Goal: Transaction & Acquisition: Purchase product/service

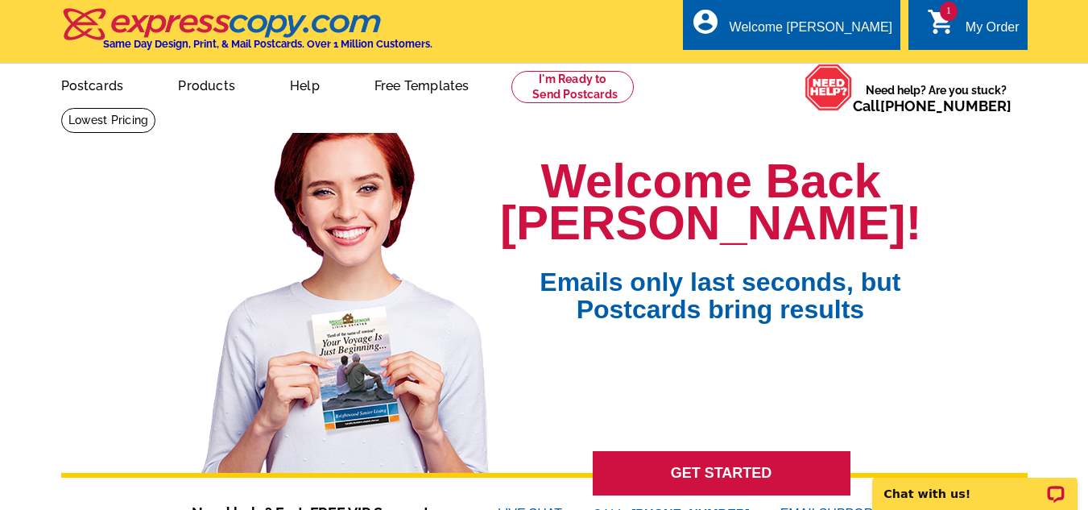
click at [966, 25] on div "My Order" at bounding box center [993, 31] width 54 height 23
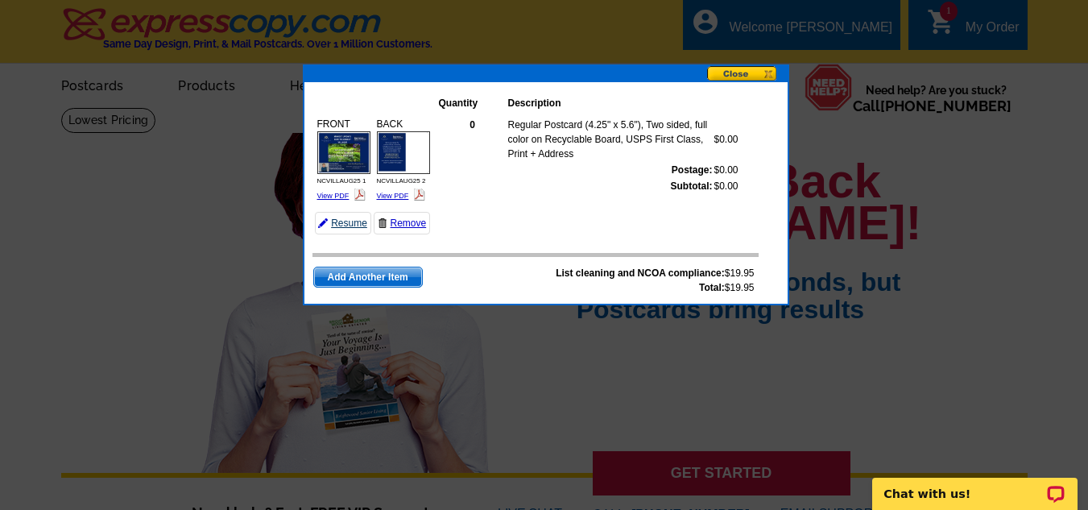
click at [352, 220] on link "Resume" at bounding box center [343, 223] width 56 height 23
click at [346, 163] on img at bounding box center [343, 152] width 53 height 43
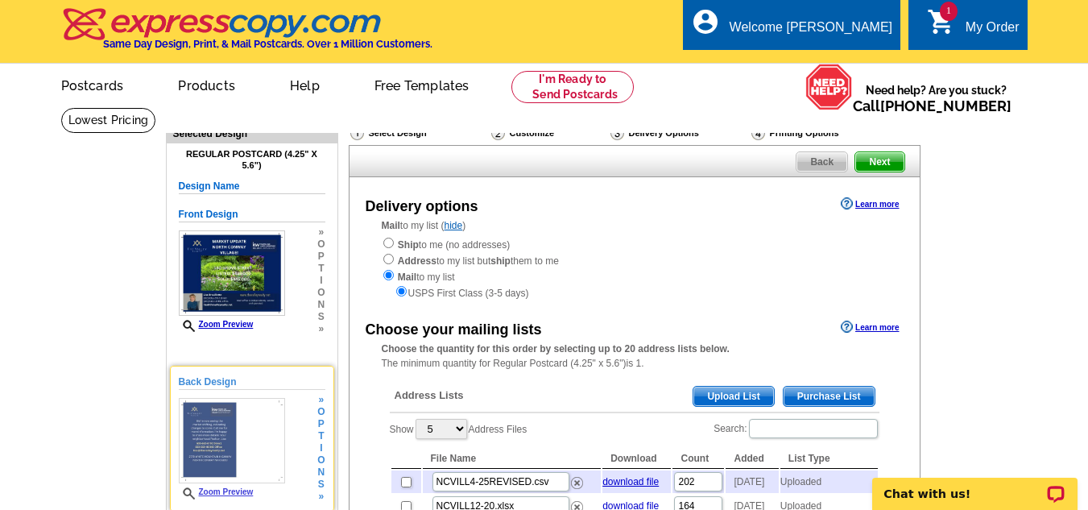
click at [233, 433] on img at bounding box center [232, 440] width 107 height 85
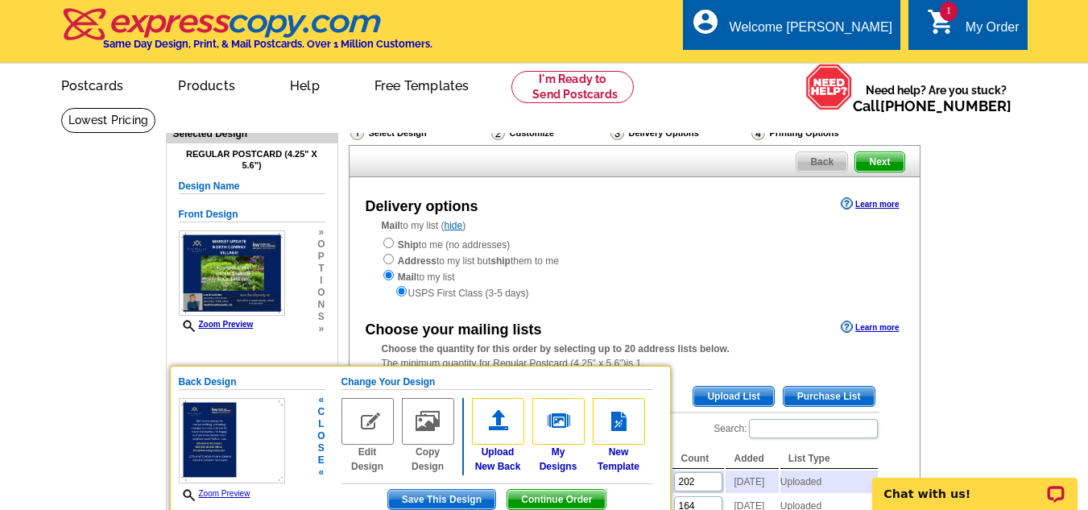
click at [253, 437] on img at bounding box center [232, 440] width 107 height 85
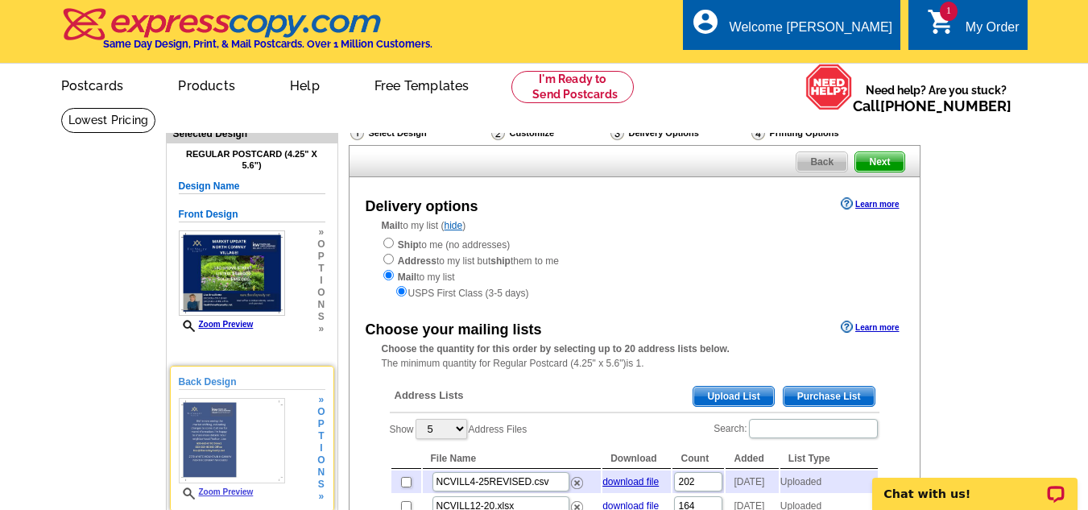
click at [215, 420] on img at bounding box center [232, 440] width 107 height 85
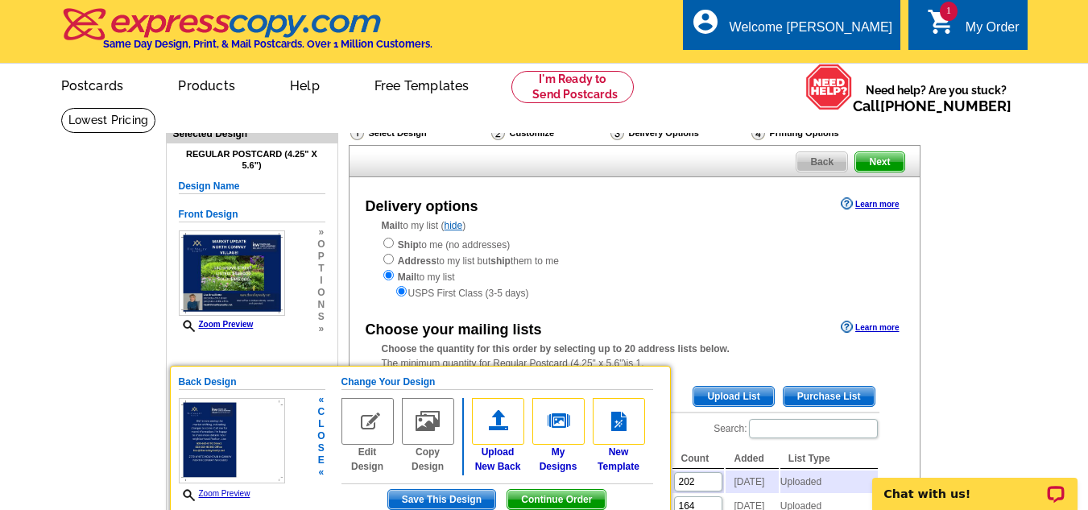
click at [216, 495] on link "Zoom Preview" at bounding box center [215, 493] width 72 height 9
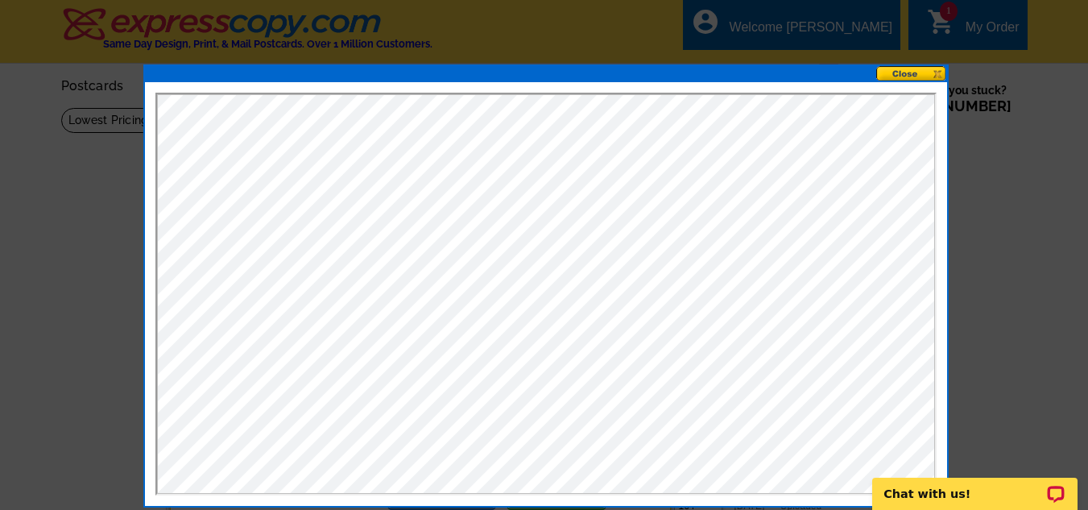
click at [905, 68] on button at bounding box center [911, 73] width 71 height 15
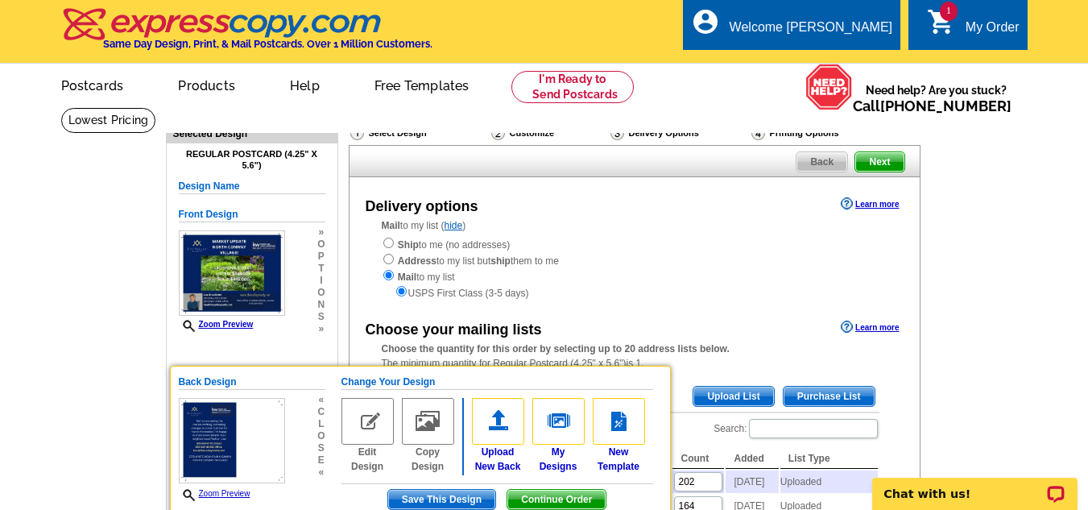
scroll to position [161, 0]
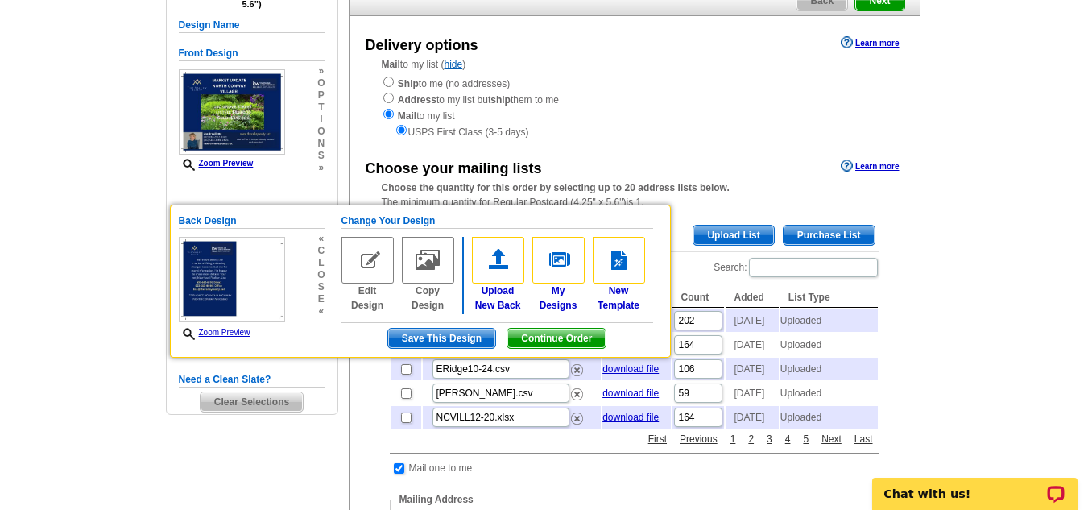
click at [819, 135] on div "USPS First Class (3-5 days)" at bounding box center [635, 131] width 506 height 16
click at [700, 75] on div "Mail to my list ( hide ) Ship to me (no addresses) Address to my list but ship …" at bounding box center [635, 98] width 570 height 82
click at [532, 334] on span "Continue Order" at bounding box center [556, 338] width 98 height 19
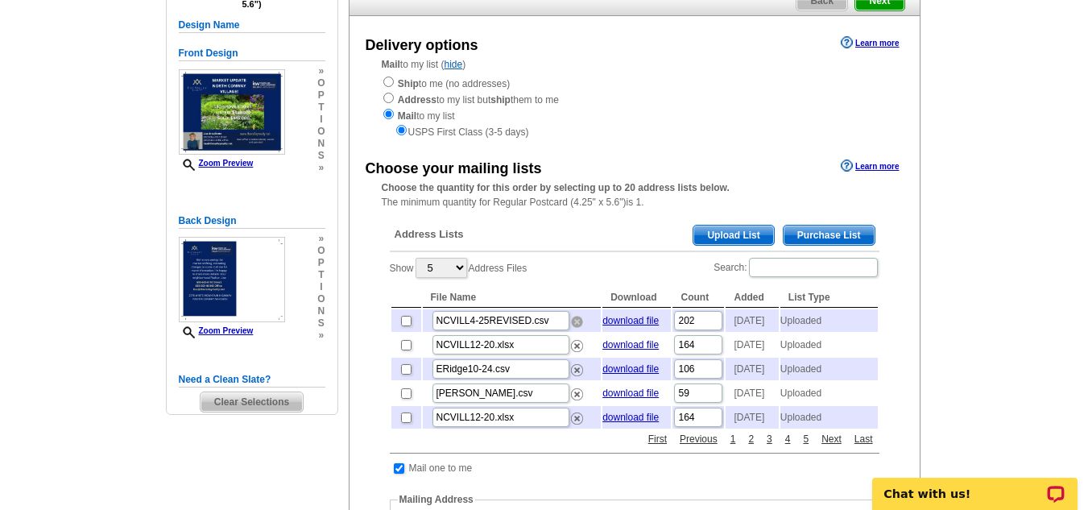
click at [576, 323] on img at bounding box center [577, 322] width 12 height 12
click at [752, 230] on span "Upload List" at bounding box center [734, 235] width 80 height 19
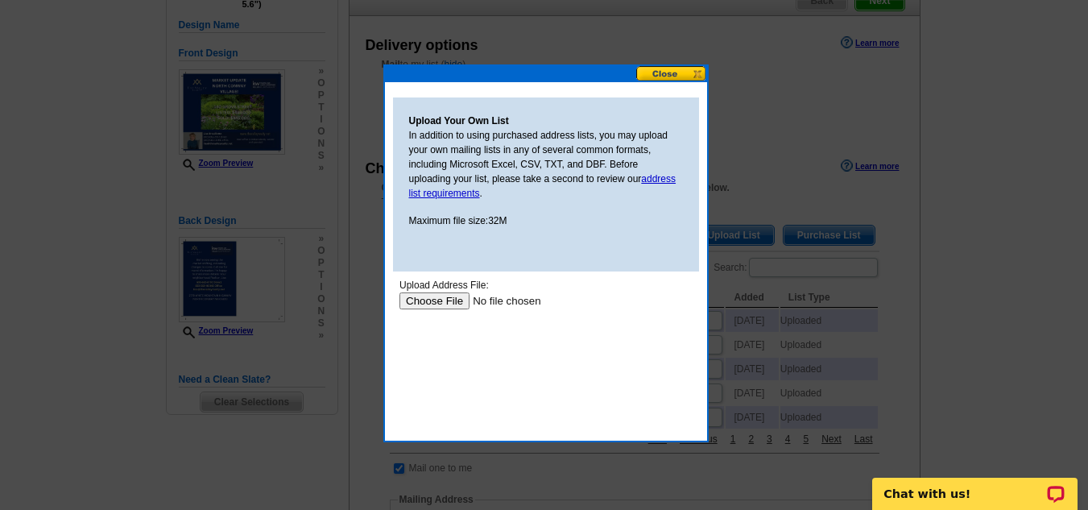
click at [441, 296] on input "file" at bounding box center [501, 300] width 204 height 17
click at [437, 304] on input "file" at bounding box center [501, 300] width 204 height 17
click at [435, 296] on input "file" at bounding box center [501, 300] width 204 height 17
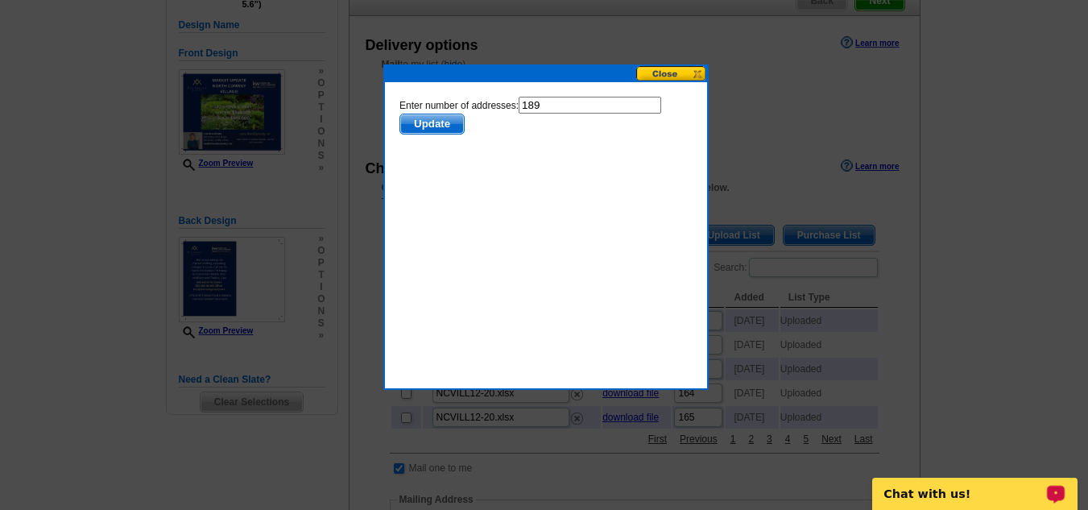
click at [445, 123] on span "Update" at bounding box center [432, 123] width 64 height 19
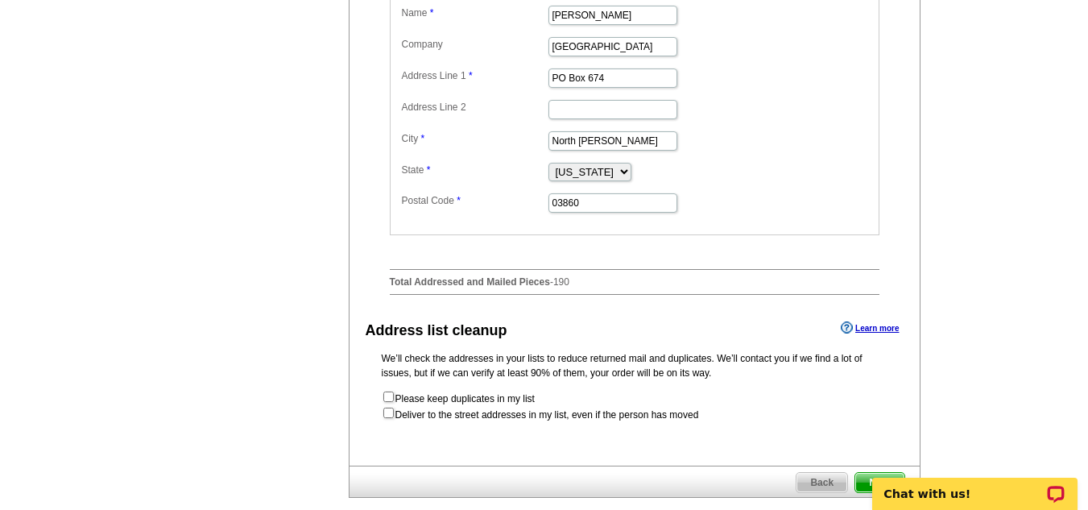
scroll to position [886, 0]
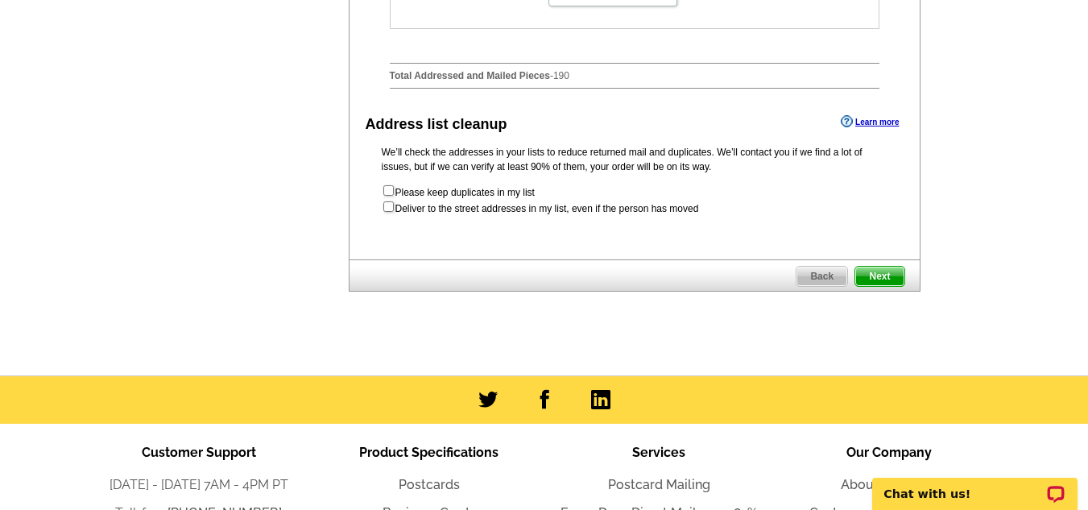
click at [899, 286] on span "Next" at bounding box center [879, 276] width 48 height 19
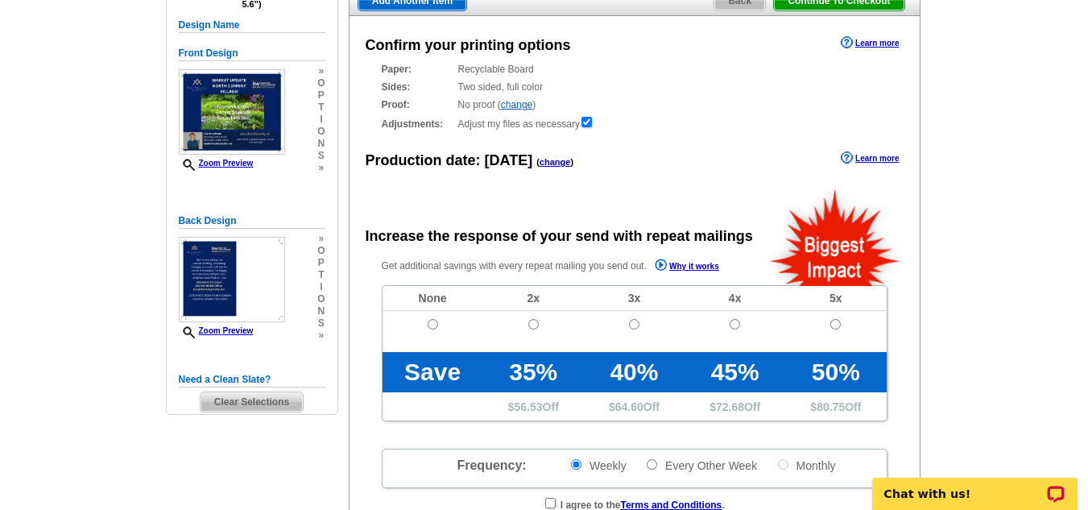
radio input "false"
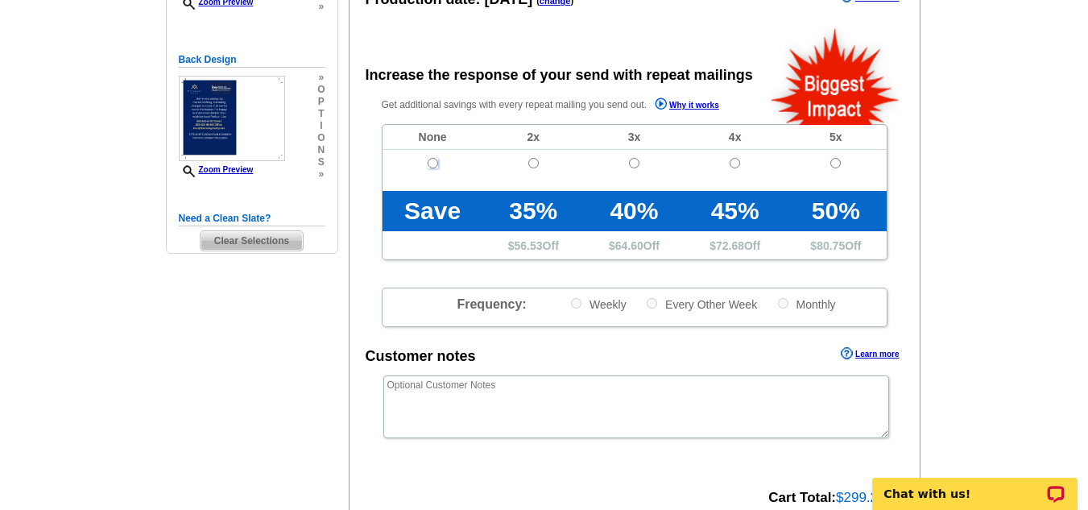
click at [432, 168] on input "radio" at bounding box center [433, 163] width 10 height 10
radio input "true"
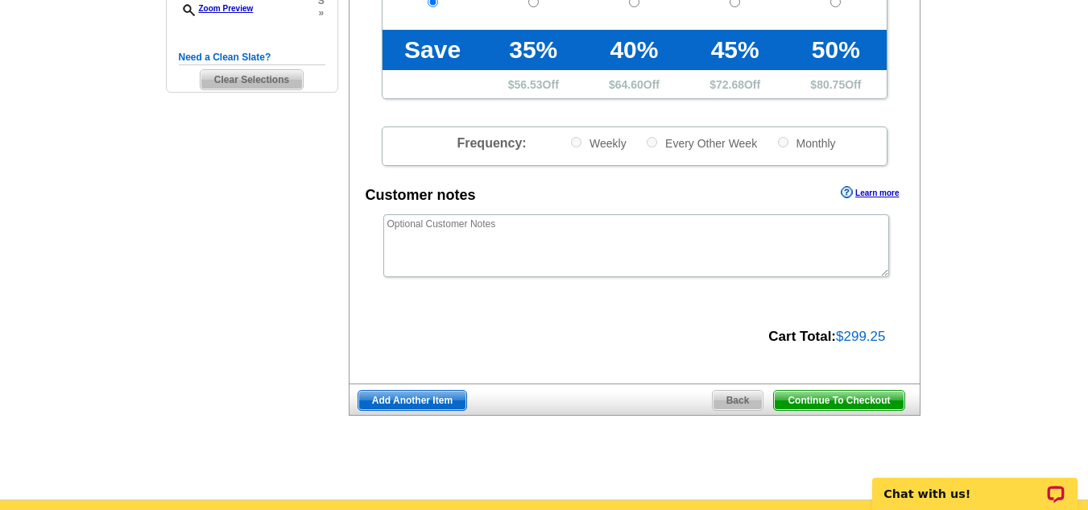
click at [835, 395] on span "Continue To Checkout" at bounding box center [839, 400] width 130 height 19
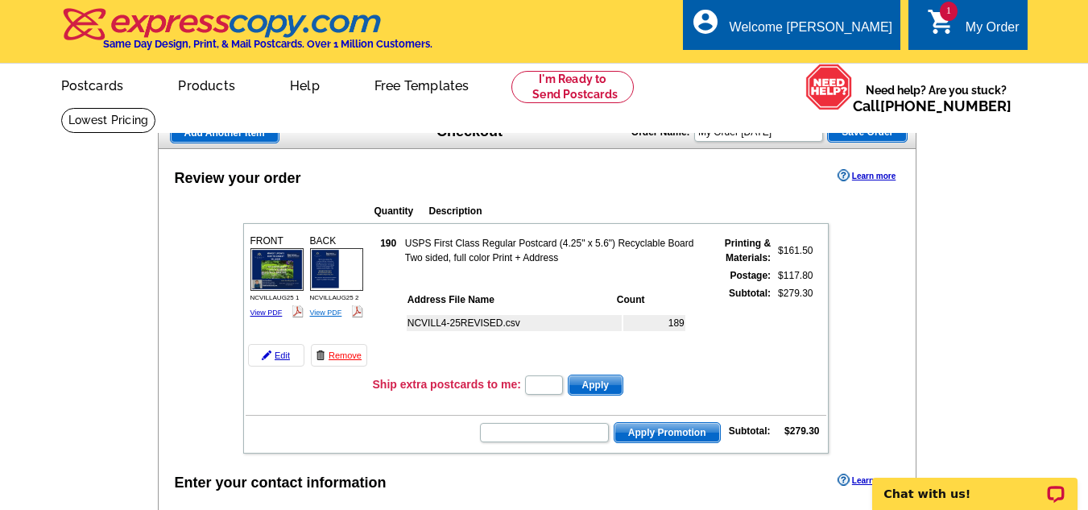
click at [329, 316] on link "View PDF" at bounding box center [326, 313] width 32 height 8
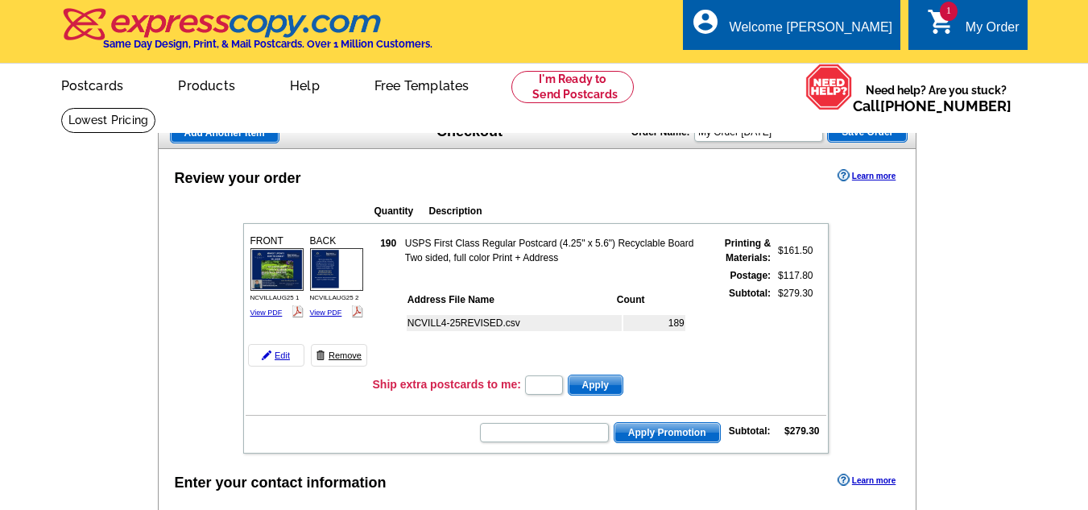
click at [344, 353] on link "Remove" at bounding box center [339, 355] width 56 height 23
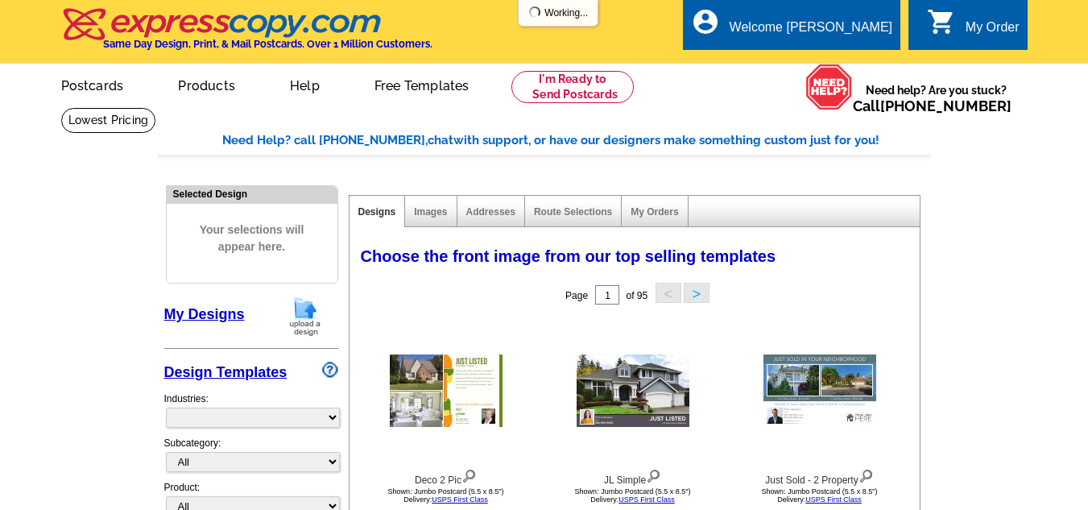
select select "785"
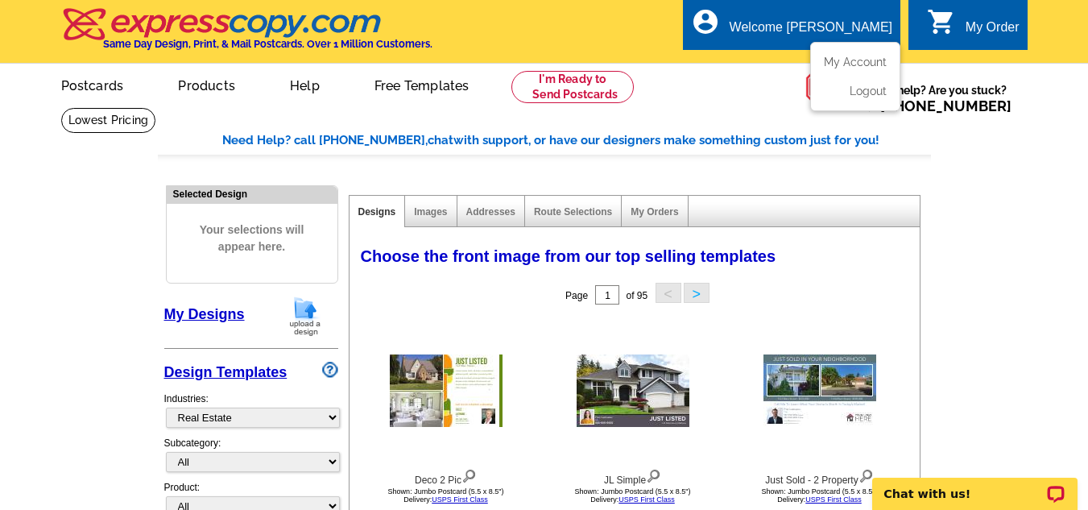
click at [720, 33] on icon "account_circle" at bounding box center [705, 21] width 29 height 29
click at [848, 64] on link "My Account" at bounding box center [852, 62] width 69 height 14
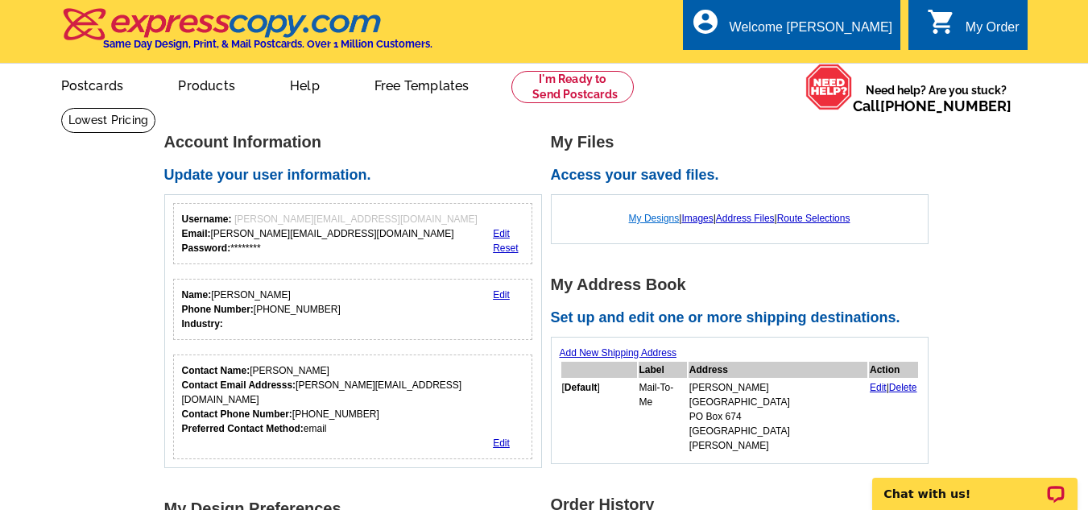
click at [646, 218] on link "My Designs" at bounding box center [654, 218] width 51 height 11
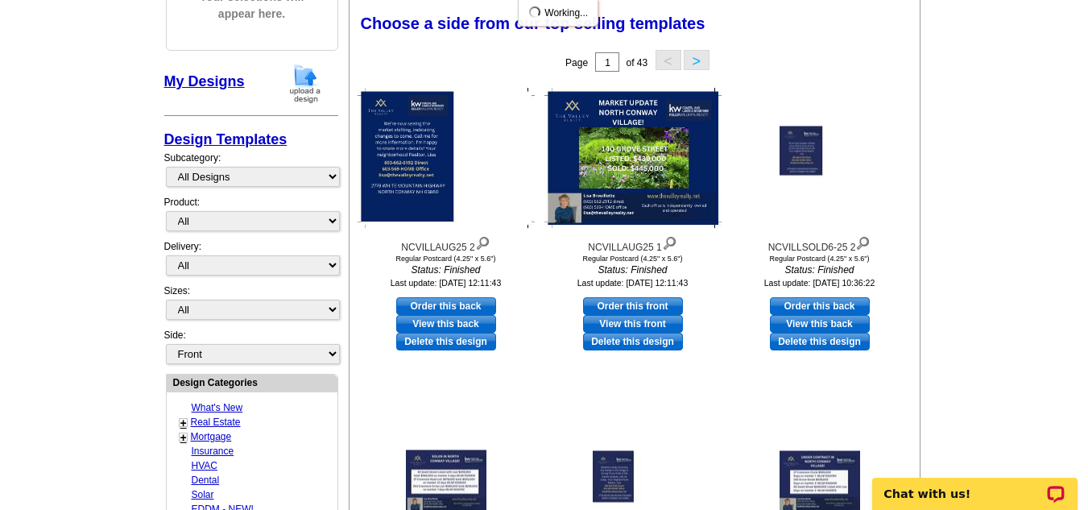
scroll to position [242, 0]
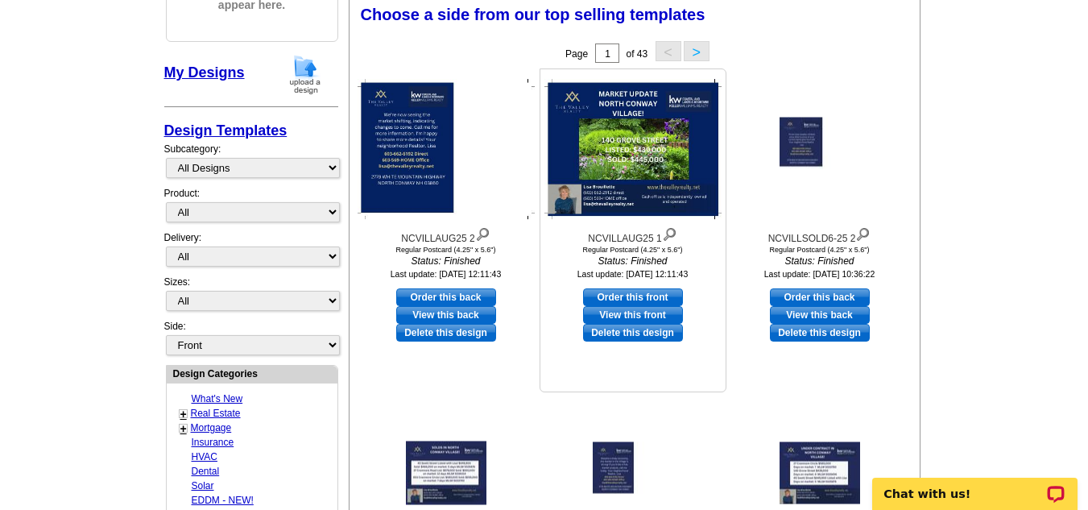
click at [646, 290] on link "Order this front" at bounding box center [633, 297] width 100 height 18
select select "1"
select select "back"
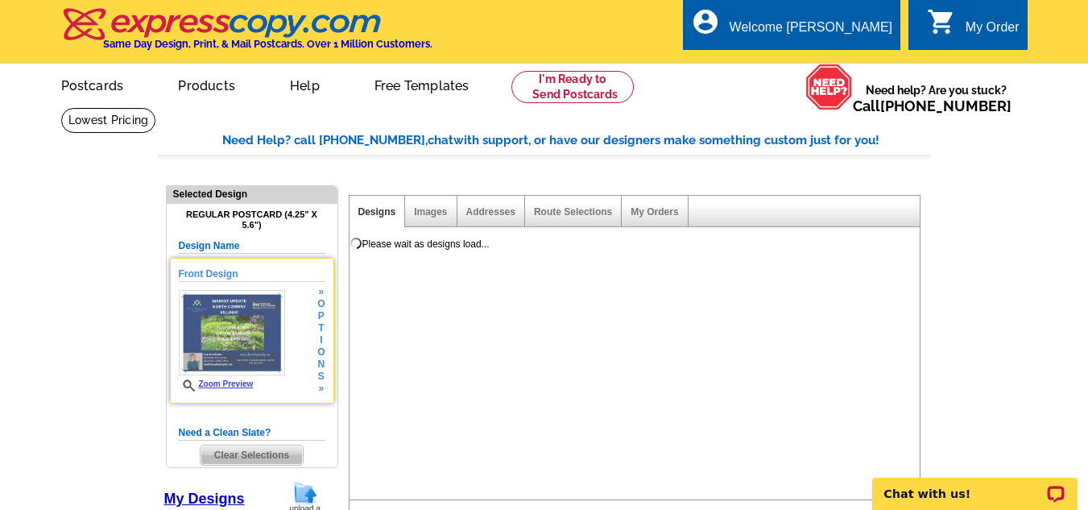
scroll to position [161, 0]
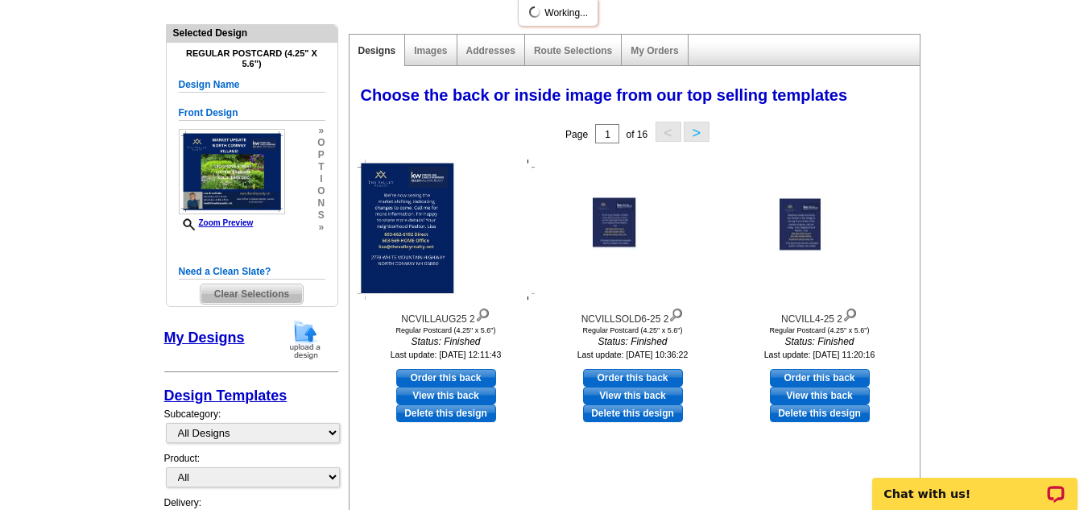
click at [304, 338] on img at bounding box center [305, 339] width 42 height 41
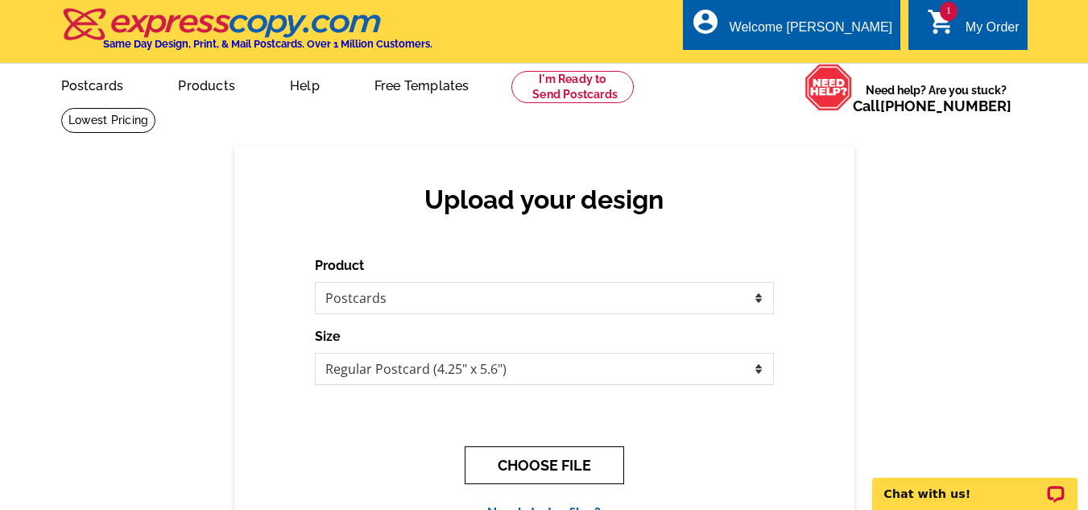
click at [559, 470] on button "CHOOSE FILE" at bounding box center [544, 465] width 159 height 38
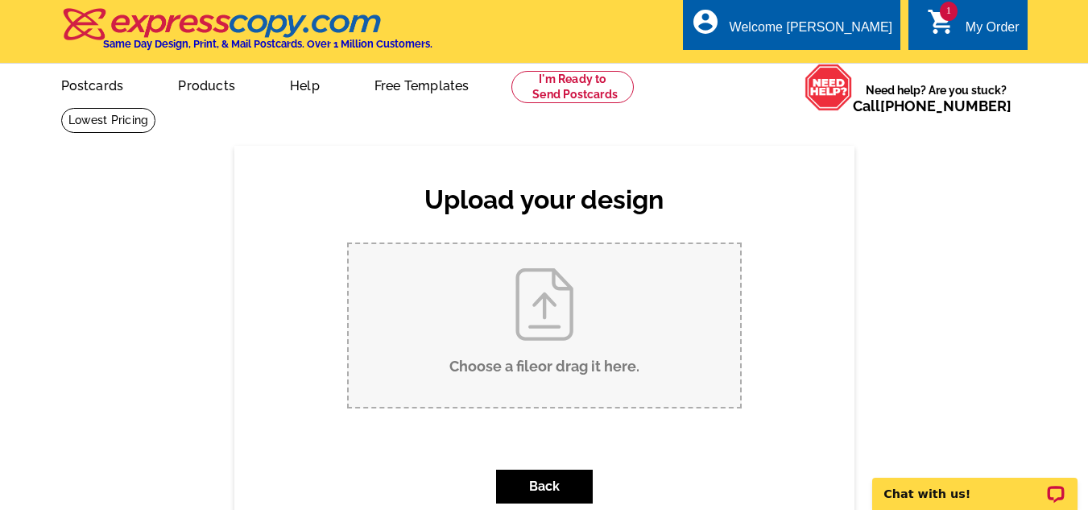
click at [540, 315] on input "Choose a file or drag it here ." at bounding box center [544, 325] width 391 height 163
type input "C:\fakepath\NCVILLBACK8-25.pdf"
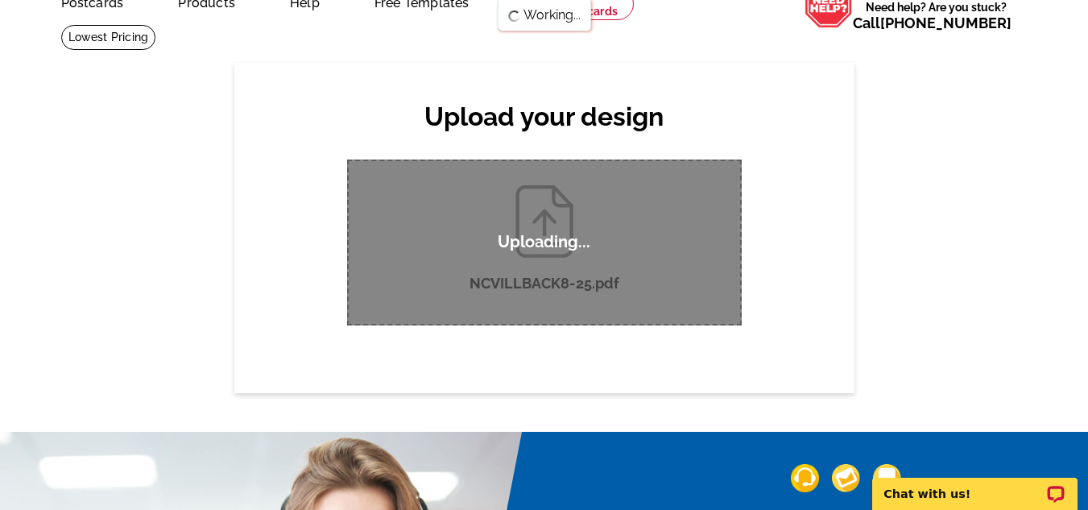
scroll to position [161, 0]
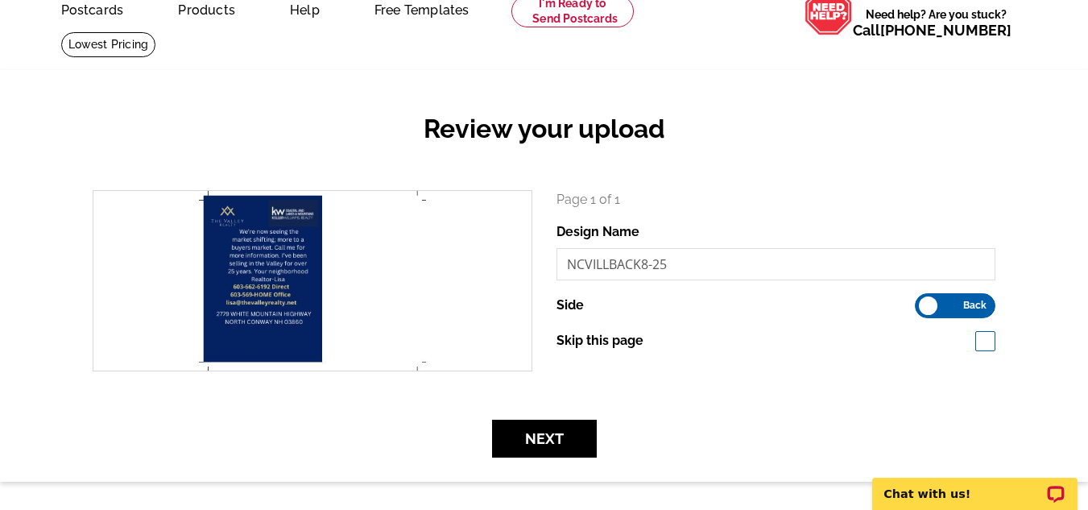
scroll to position [161, 0]
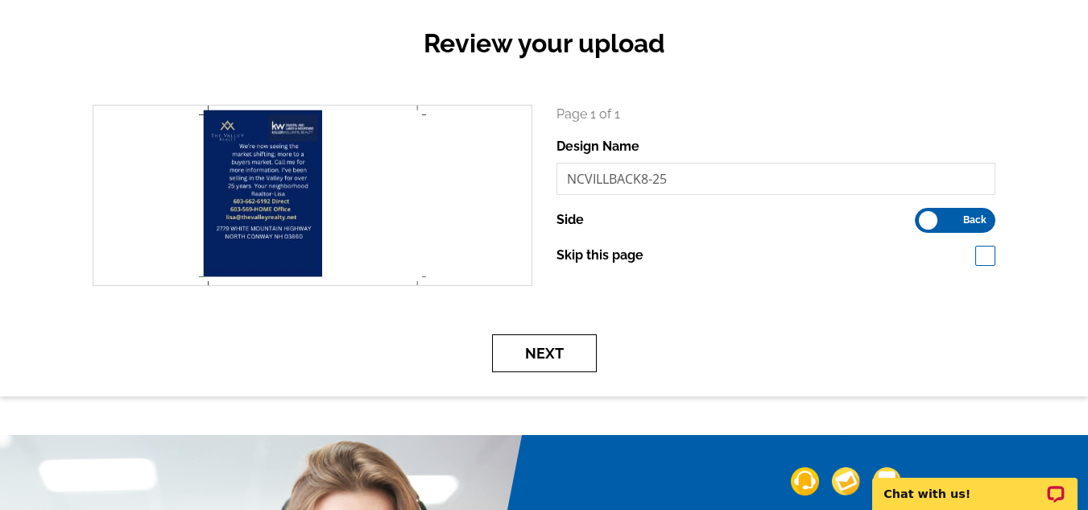
click at [553, 348] on button "Next" at bounding box center [544, 353] width 105 height 38
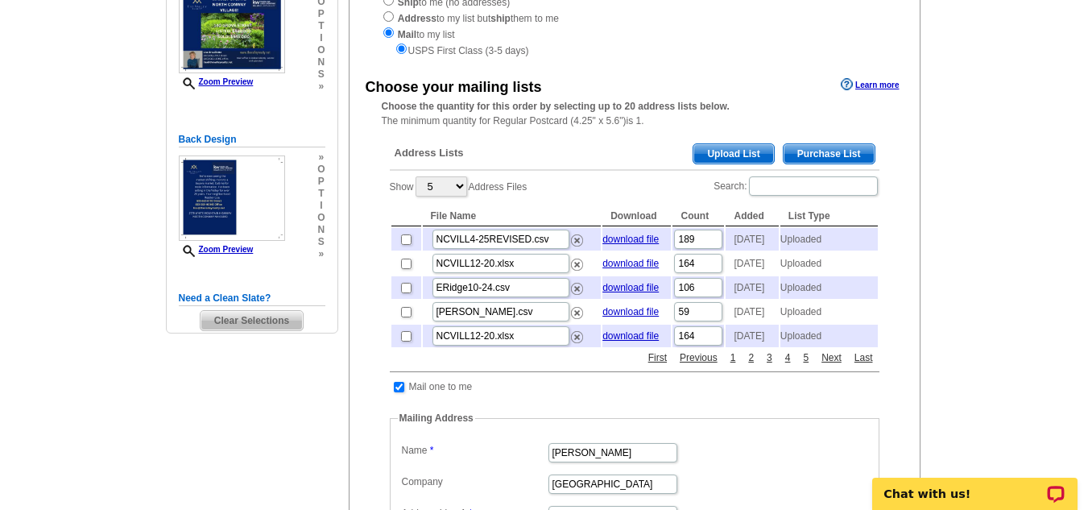
scroll to position [403, 0]
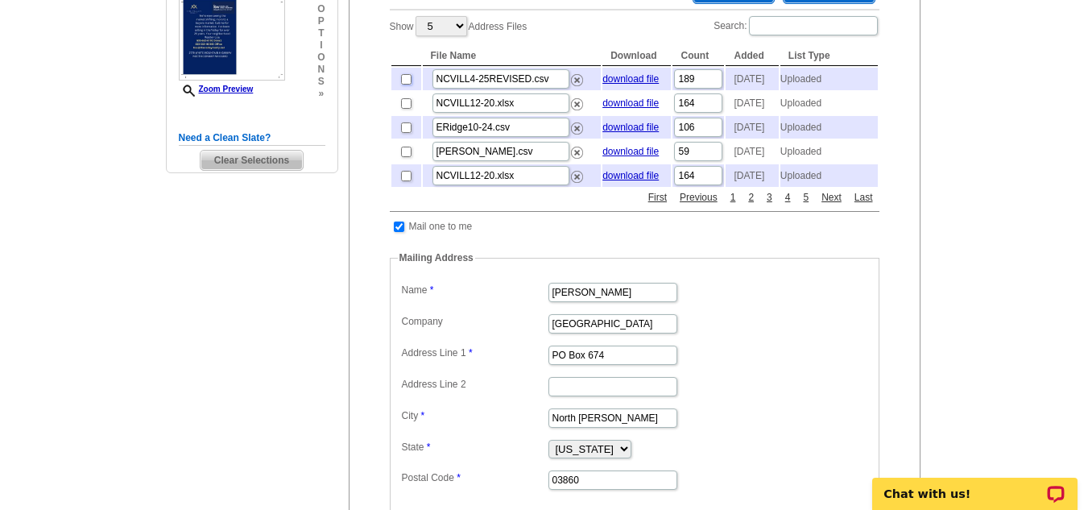
click at [404, 85] on input "checkbox" at bounding box center [406, 79] width 10 height 10
checkbox input "true"
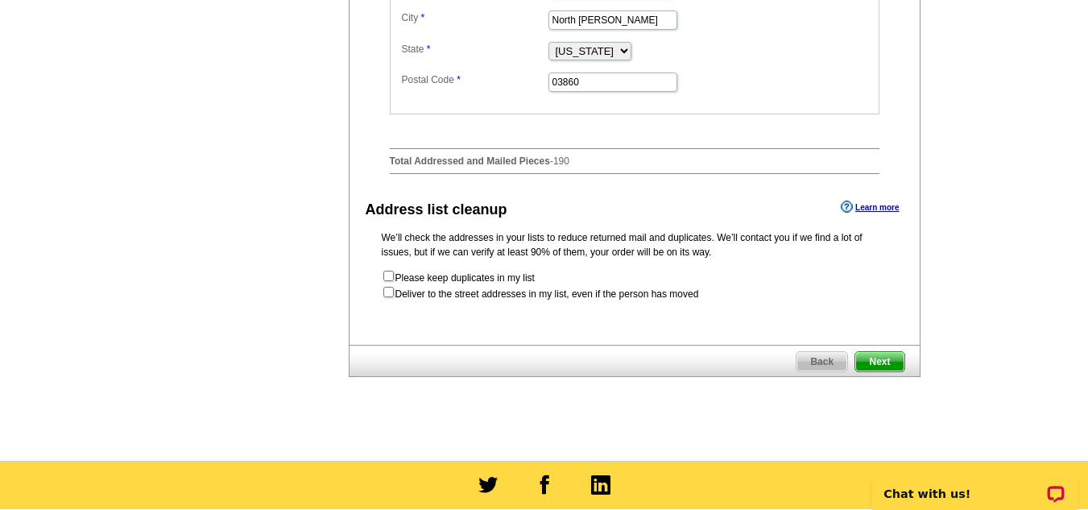
scroll to position [805, 0]
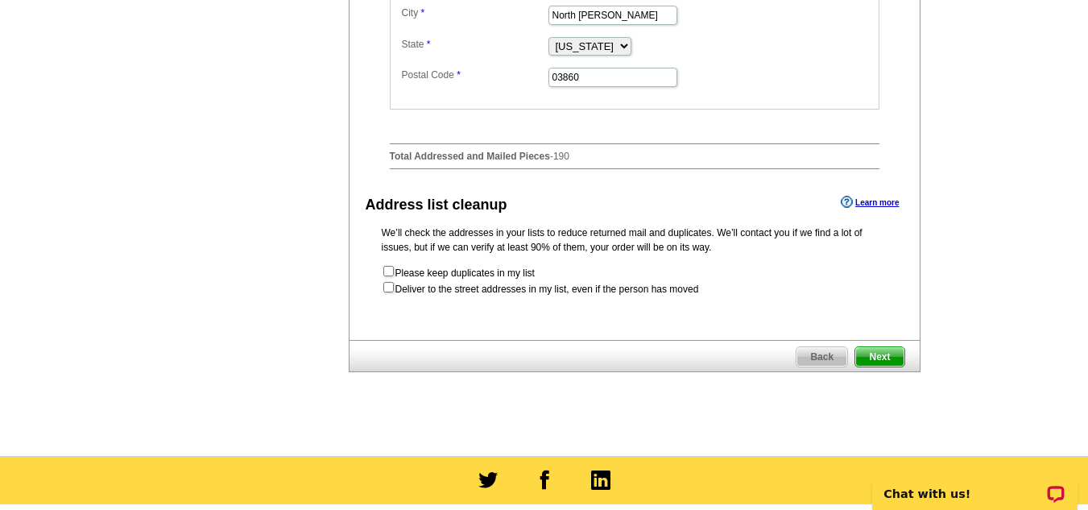
click at [868, 366] on span "Next" at bounding box center [879, 356] width 48 height 19
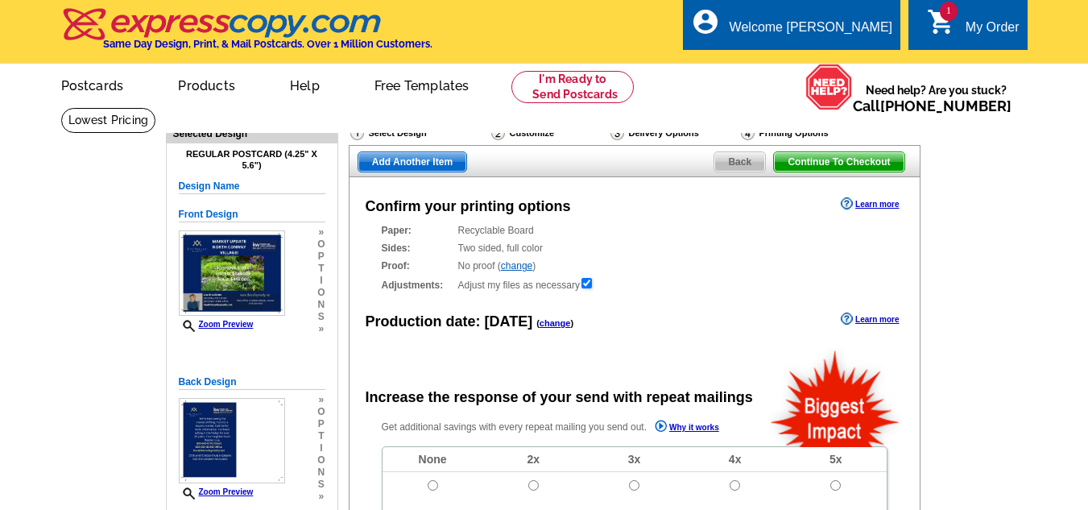
radio input "false"
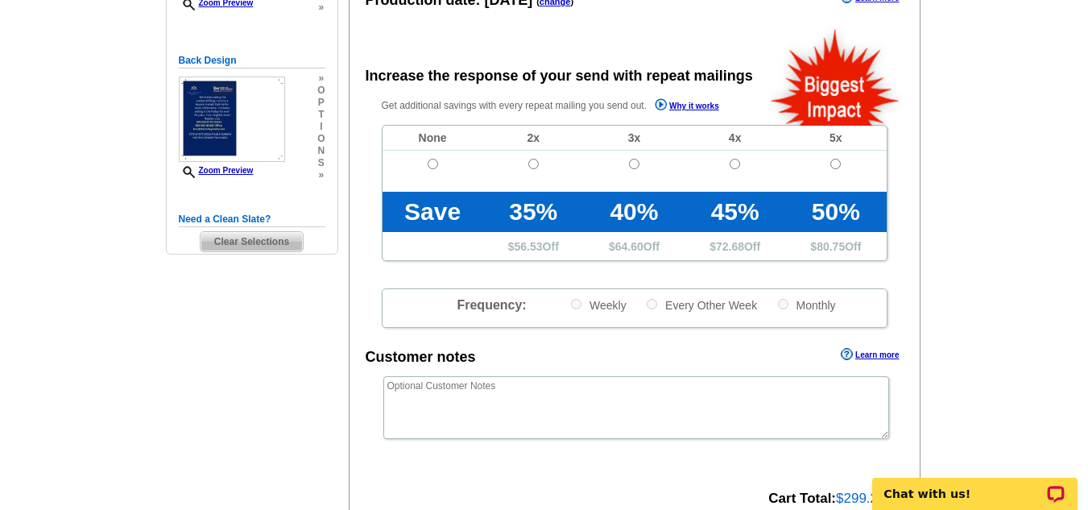
scroll to position [322, 0]
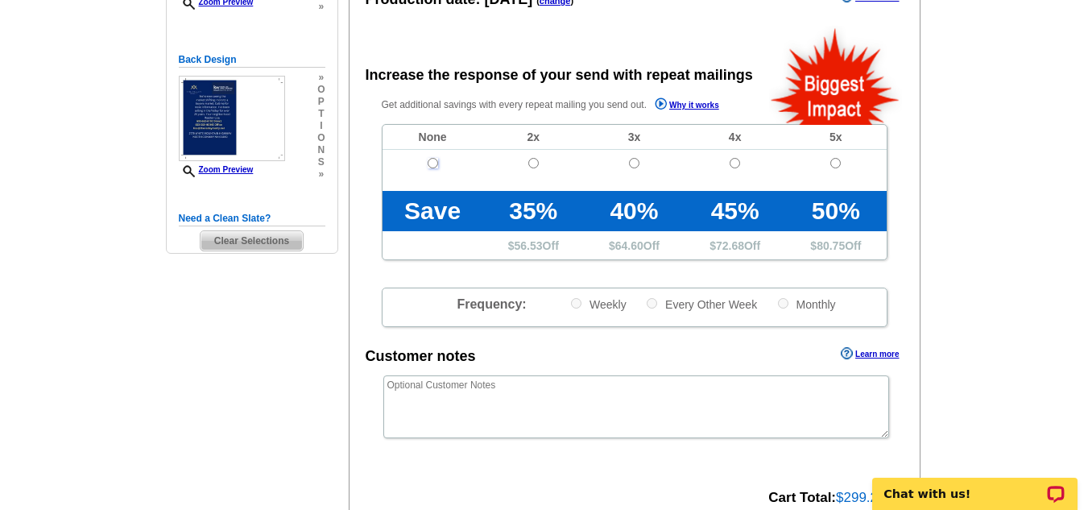
click at [433, 159] on input "radio" at bounding box center [433, 163] width 10 height 10
radio input "true"
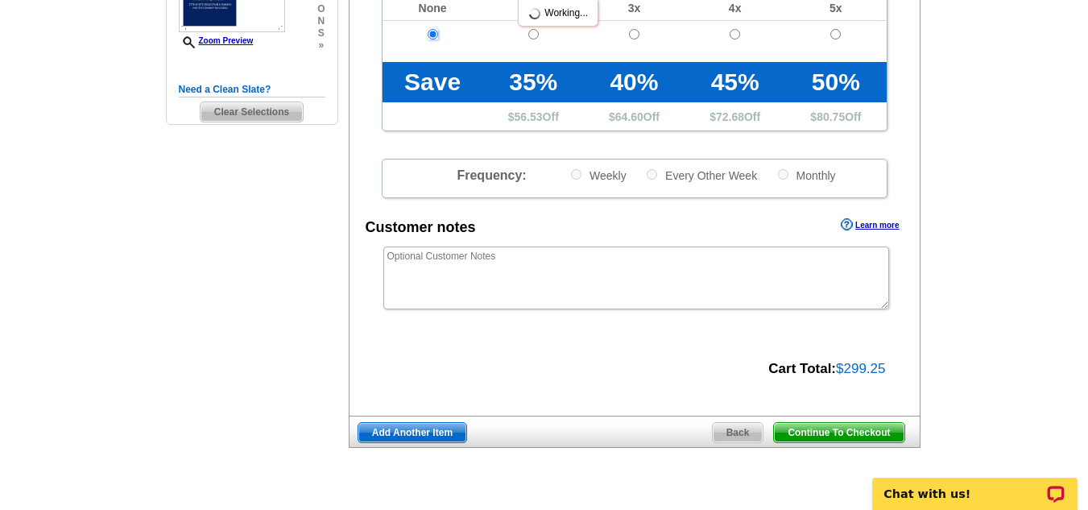
scroll to position [564, 0]
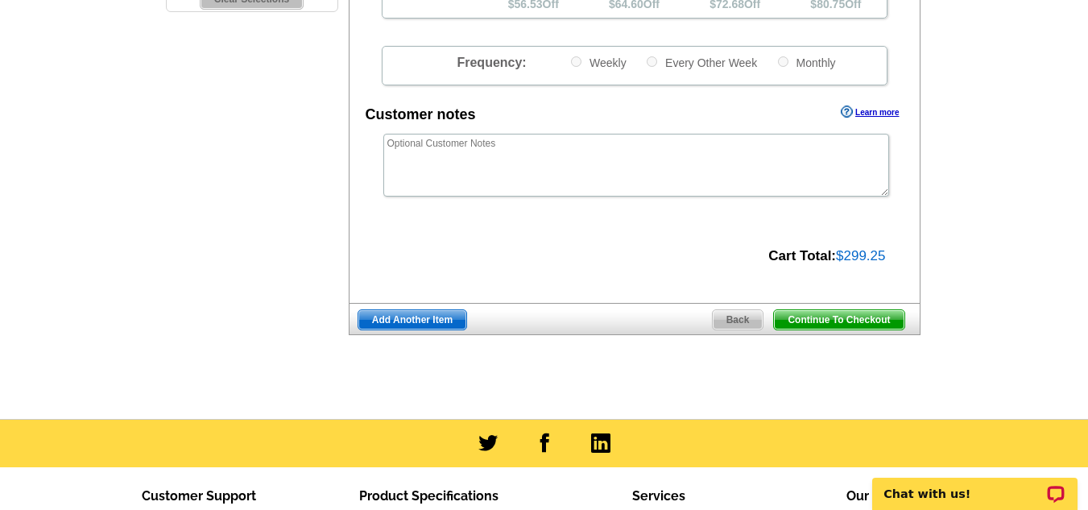
click at [805, 321] on span "Continue To Checkout" at bounding box center [839, 319] width 130 height 19
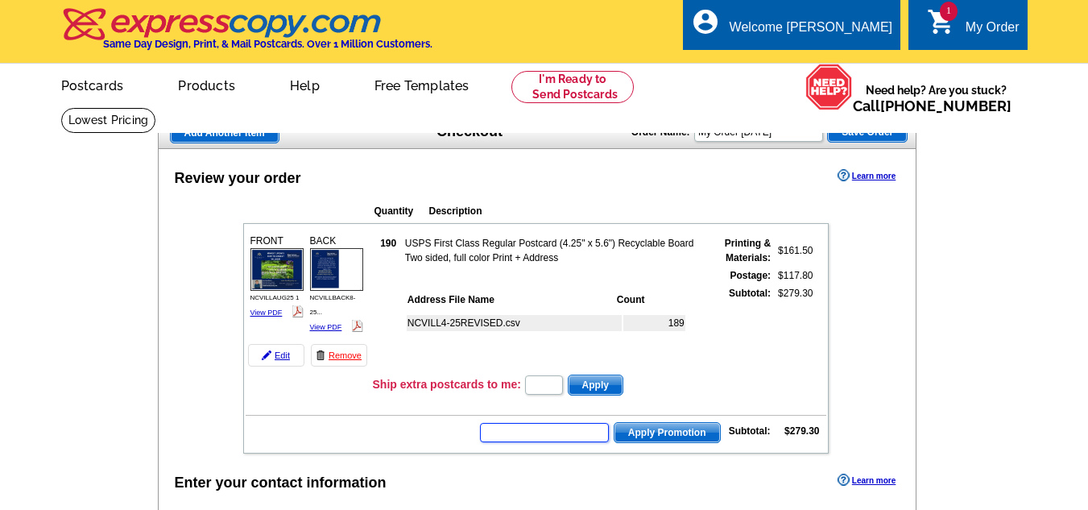
click at [572, 435] on input "text" at bounding box center [544, 432] width 129 height 19
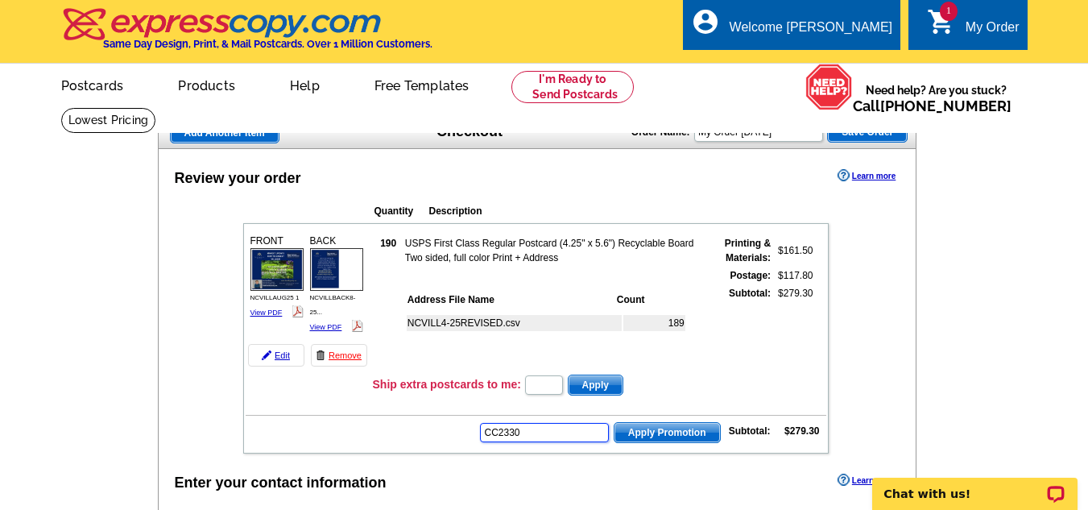
type input "CC2330"
click at [652, 427] on span "Apply Promotion" at bounding box center [668, 432] width 106 height 19
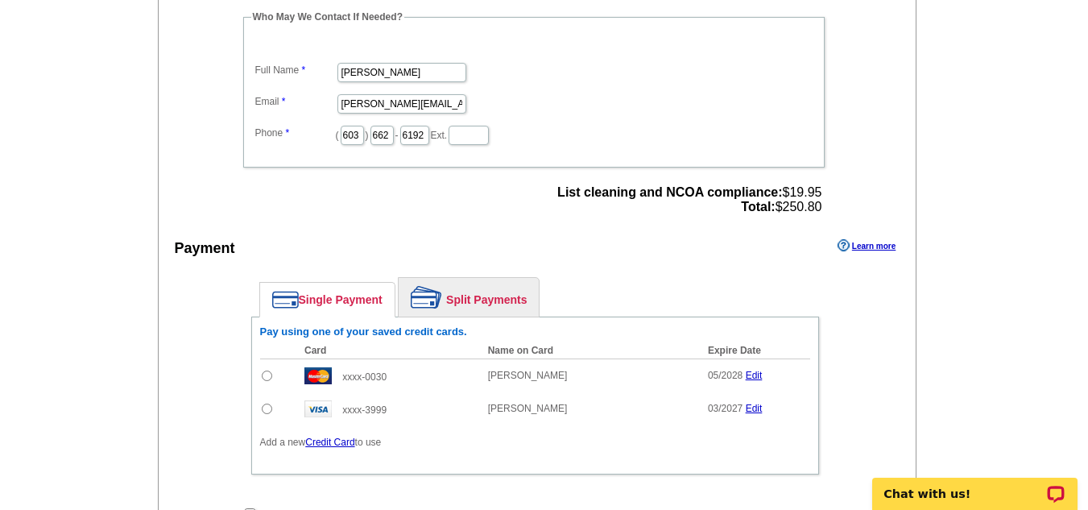
scroll to position [564, 0]
click at [268, 373] on input "radio" at bounding box center [267, 374] width 10 height 10
radio input "true"
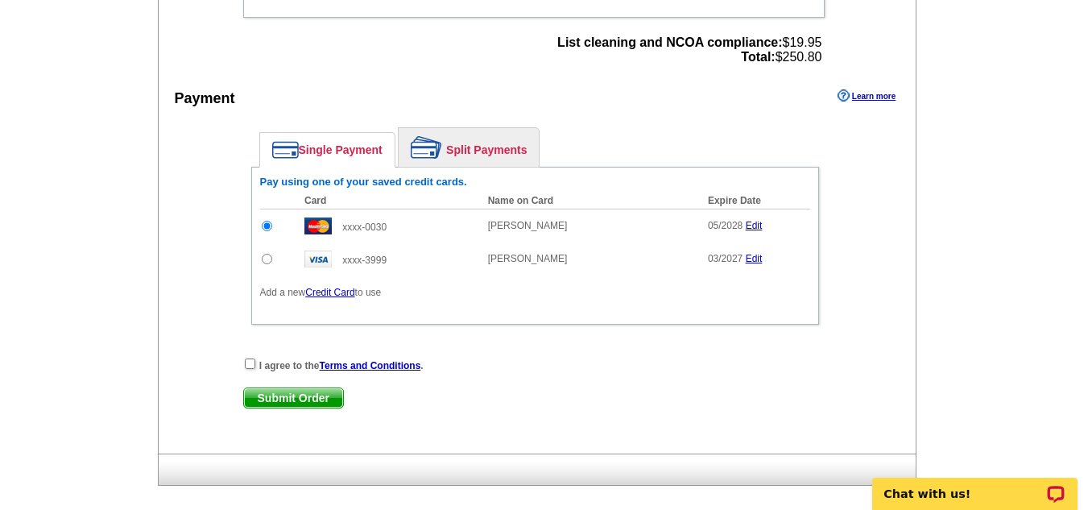
scroll to position [725, 0]
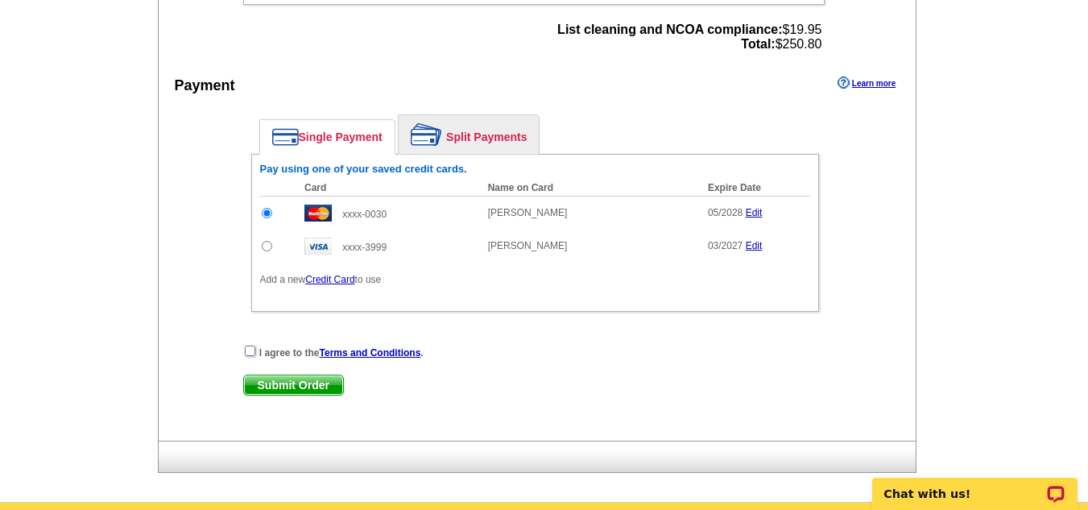
click at [250, 350] on input "checkbox" at bounding box center [250, 351] width 10 height 10
checkbox input "true"
click at [300, 384] on span "Submit Order" at bounding box center [293, 384] width 99 height 19
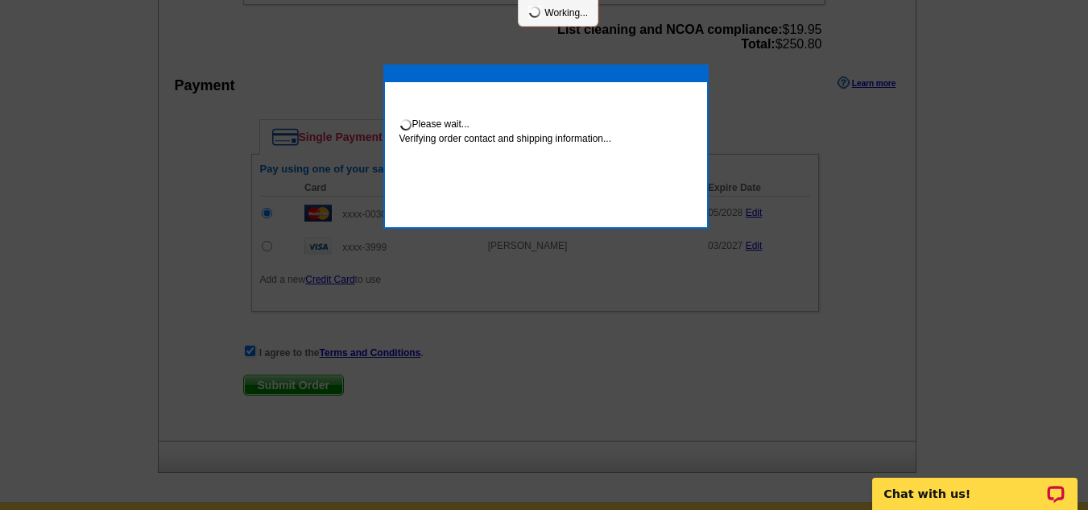
scroll to position [718, 0]
